Goal: Information Seeking & Learning: Learn about a topic

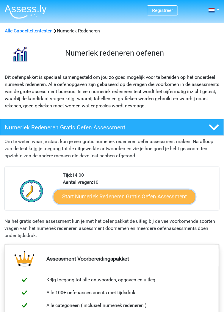
click at [77, 198] on link "Start Numeriek Redeneren Gratis Oefen Assessment" at bounding box center [125, 197] width 142 height 14
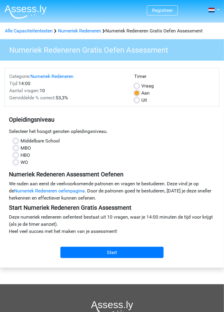
click at [21, 161] on label "WO" at bounding box center [24, 162] width 7 height 7
click at [15, 161] on input "WO" at bounding box center [15, 162] width 5 height 6
radio input "true"
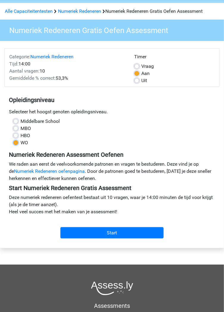
scroll to position [20, 0]
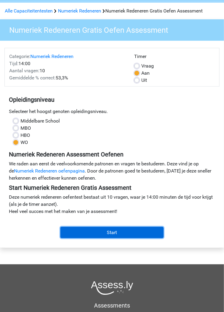
click at [107, 233] on input "Start" at bounding box center [111, 232] width 103 height 11
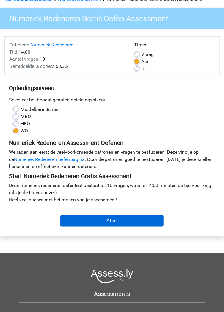
scroll to position [0, 0]
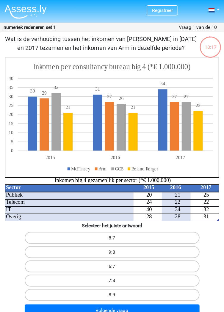
click at [109, 281] on label "7:8" at bounding box center [112, 281] width 175 height 12
click at [112, 281] on input "7:8" at bounding box center [114, 283] width 4 height 4
radio input "true"
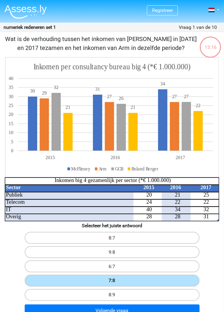
scroll to position [9, 0]
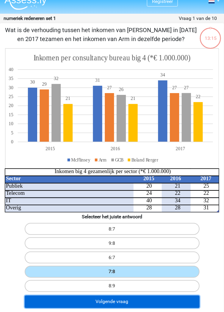
click at [108, 303] on button "Volgende vraag" at bounding box center [112, 302] width 175 height 12
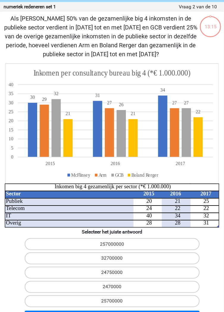
scroll to position [24, 0]
